Goal: Information Seeking & Learning: Learn about a topic

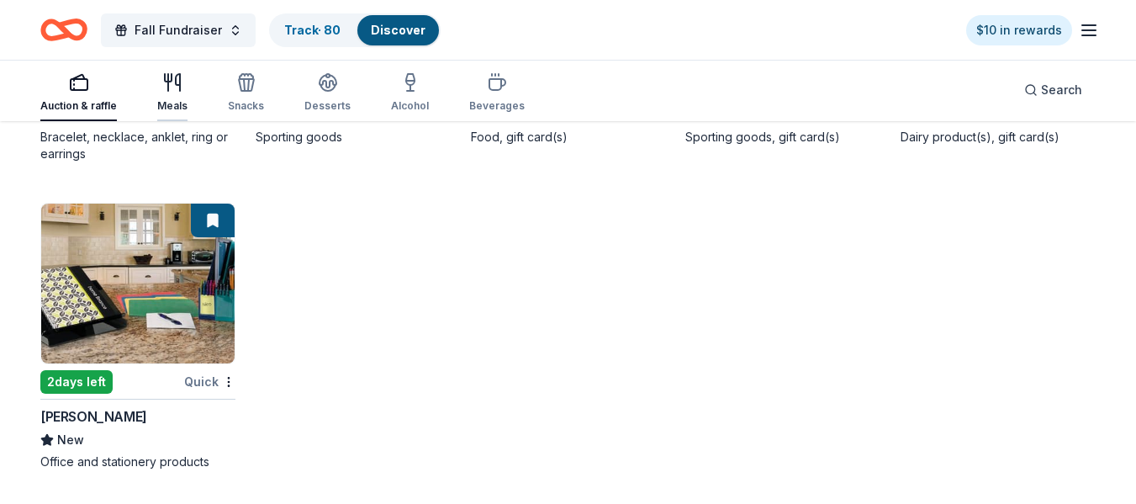
scroll to position [7847, 0]
click at [187, 29] on span "Fall Fundraiser" at bounding box center [178, 30] width 87 height 20
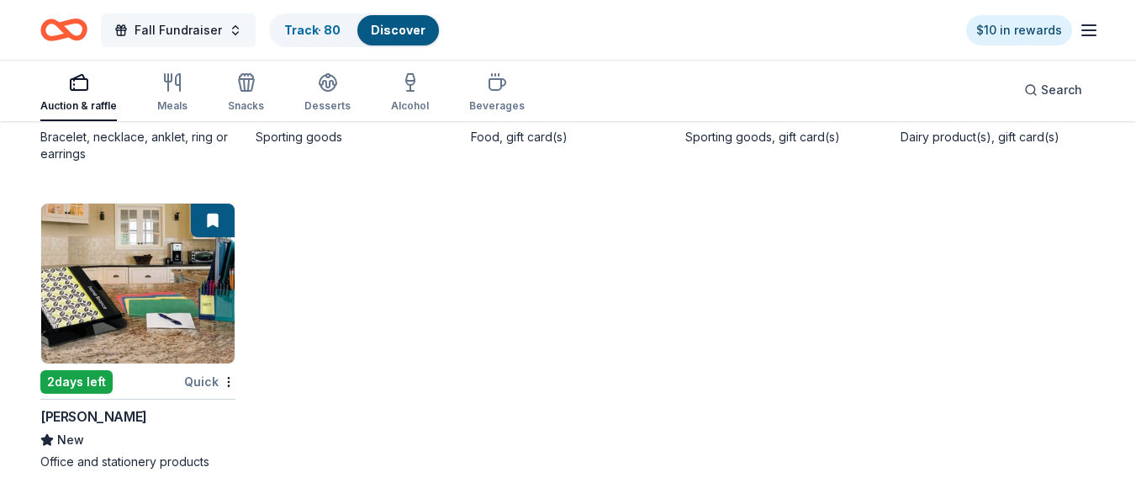
click at [173, 27] on span "Fall Fundraiser" at bounding box center [178, 30] width 87 height 20
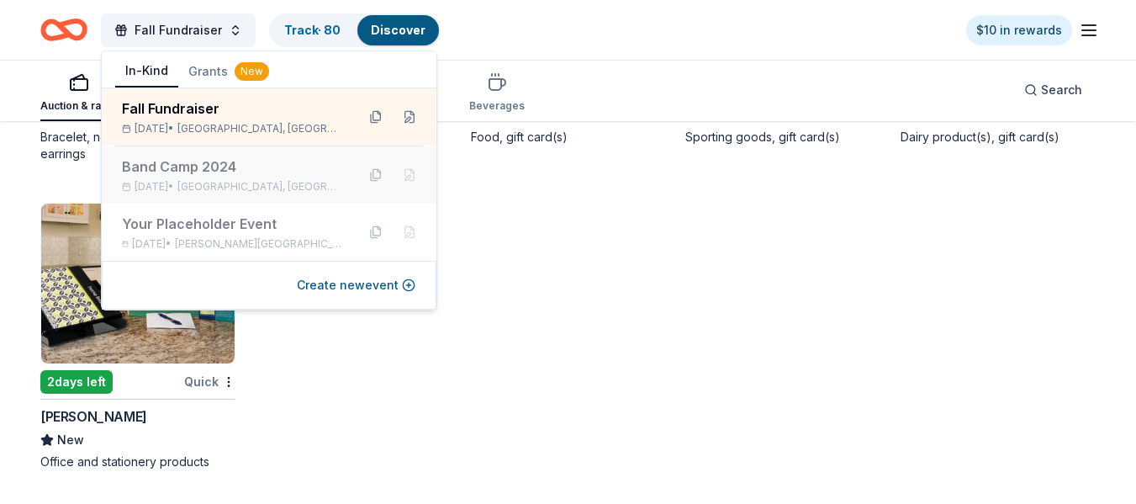
click at [178, 167] on div "Band Camp 2024" at bounding box center [232, 166] width 220 height 20
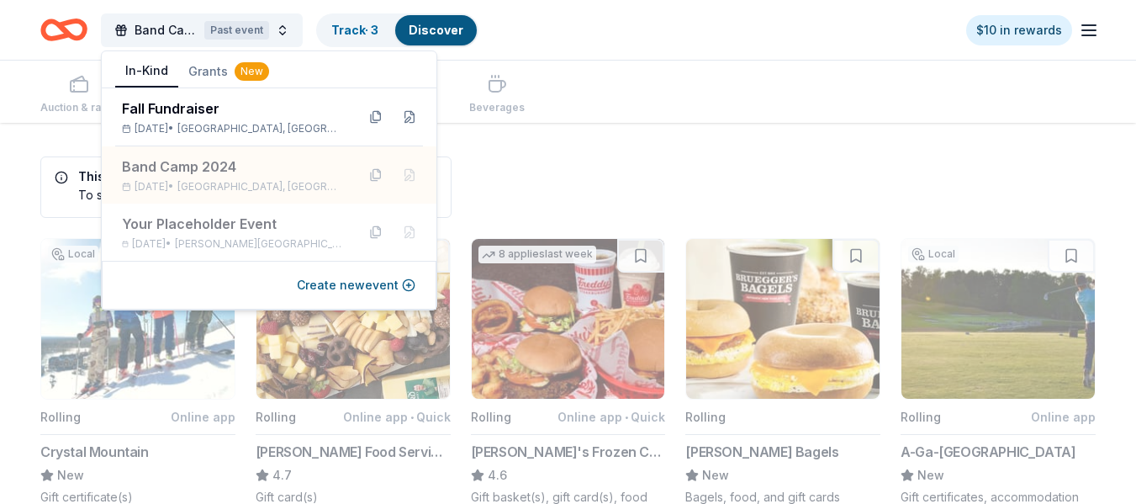
click at [72, 32] on icon "Home" at bounding box center [63, 30] width 47 height 40
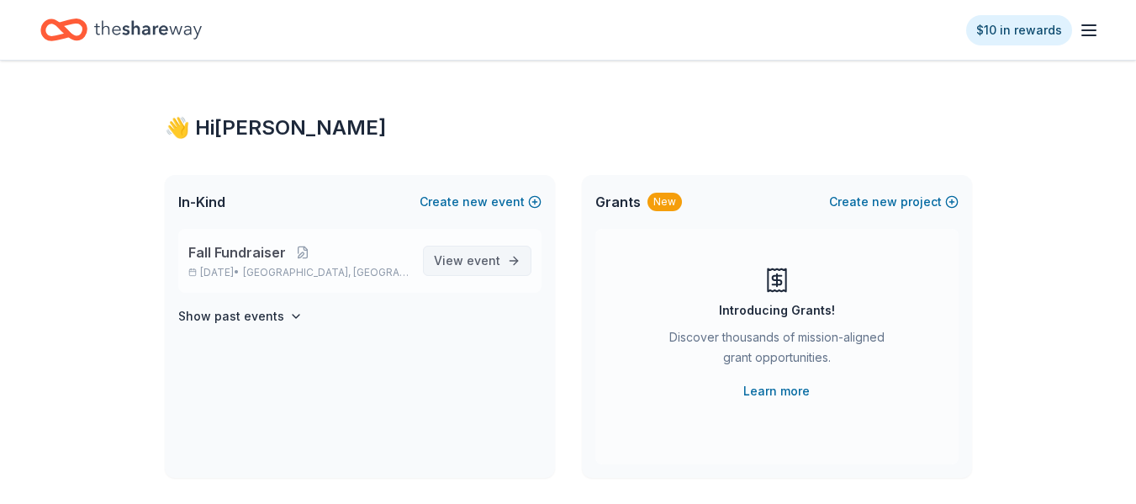
click at [455, 263] on span "View event" at bounding box center [467, 261] width 66 height 20
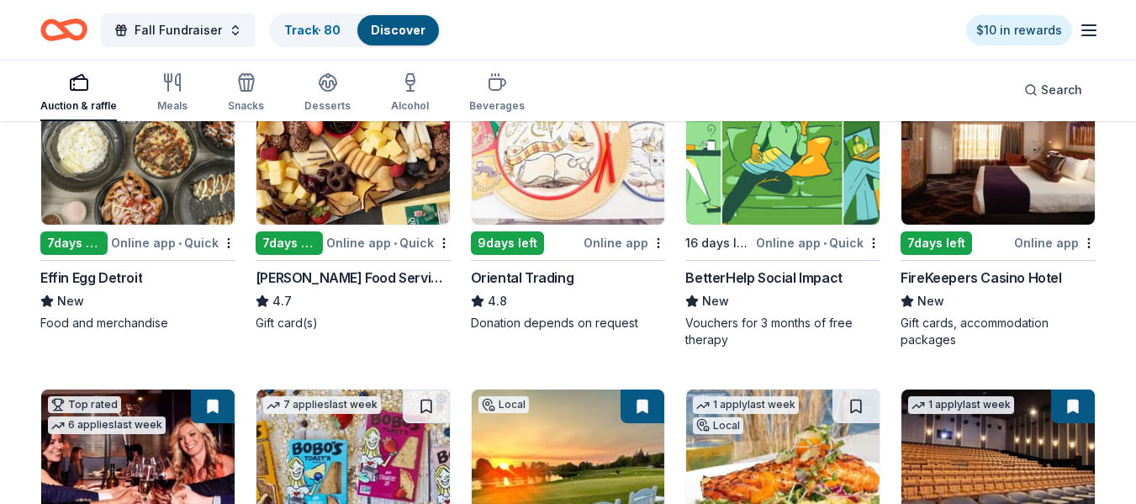
scroll to position [206, 0]
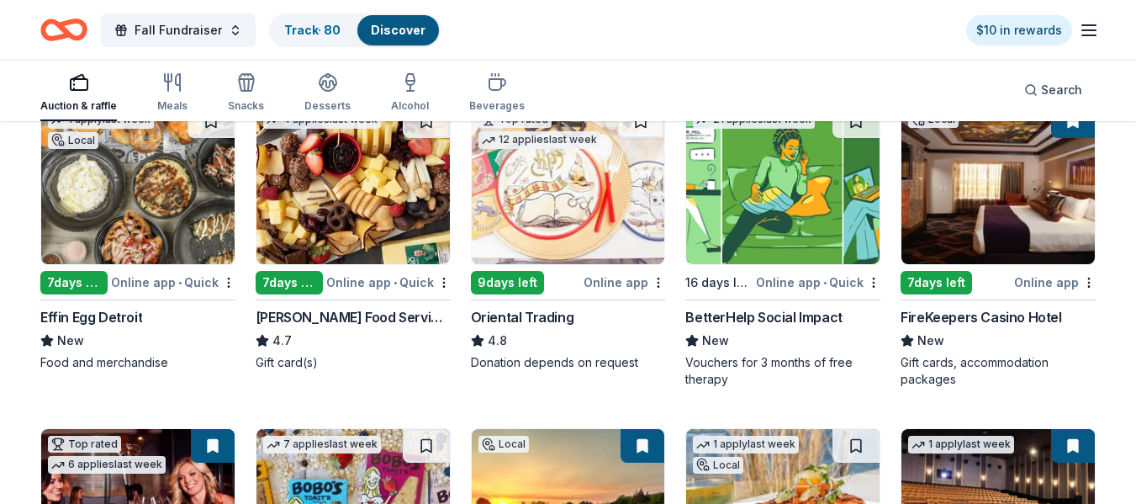
click at [865, 284] on div "Online app • Quick" at bounding box center [818, 282] width 124 height 21
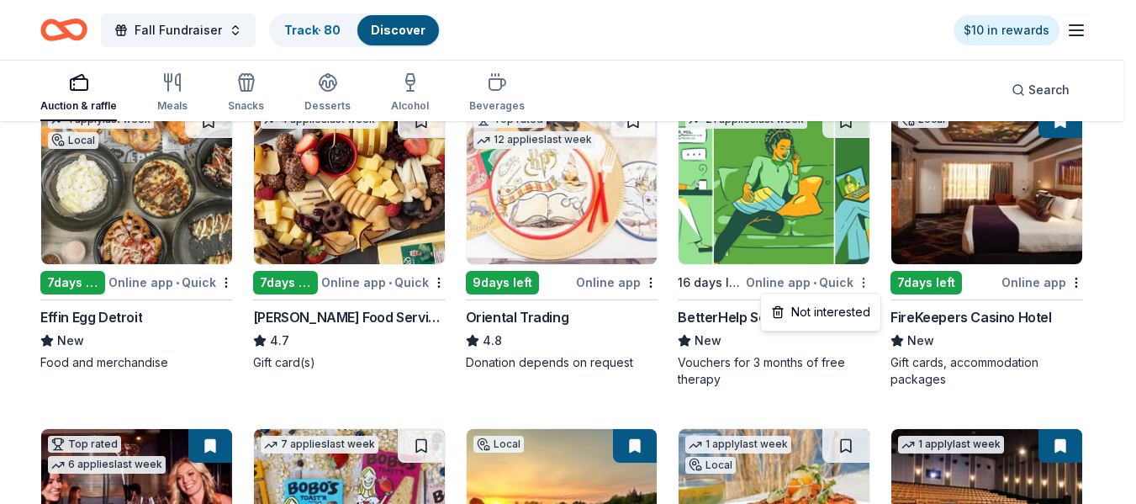
click at [873, 280] on html "Fall Fundraiser Track · 80 Discover $10 in rewards Auction & raffle Meals Snack…" at bounding box center [568, 46] width 1136 height 504
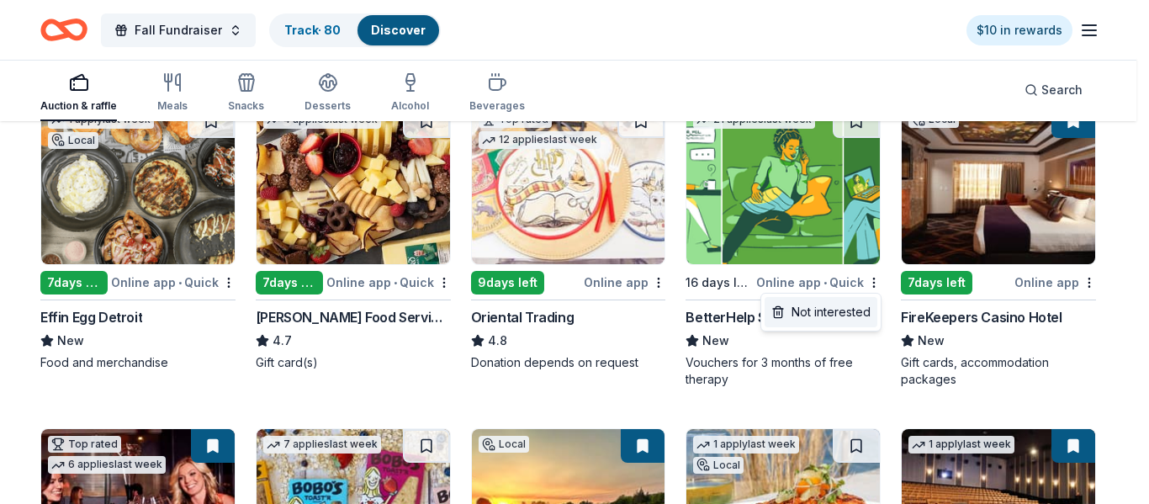
click at [854, 316] on div "Not interested" at bounding box center [820, 312] width 113 height 30
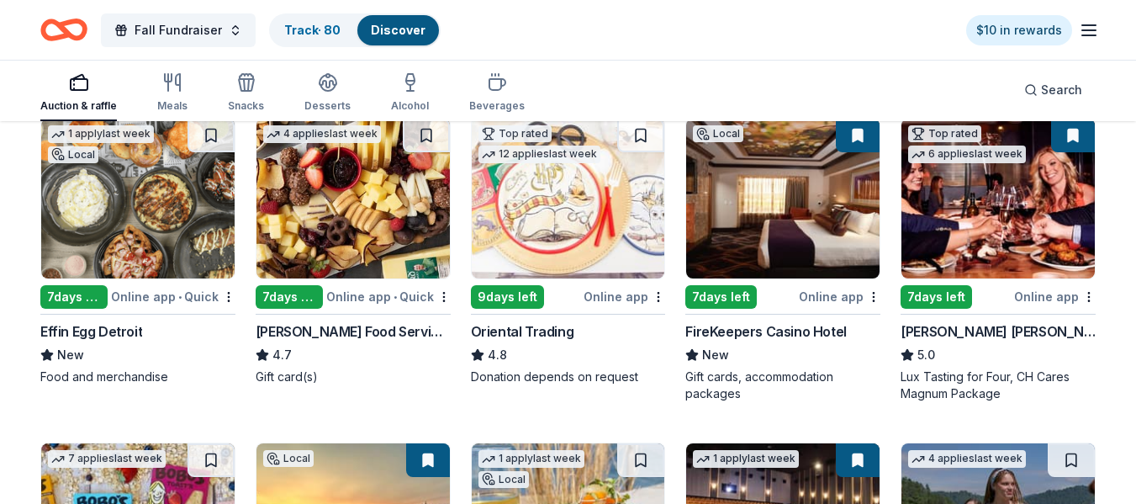
scroll to position [198, 0]
